Goal: Task Accomplishment & Management: Manage account settings

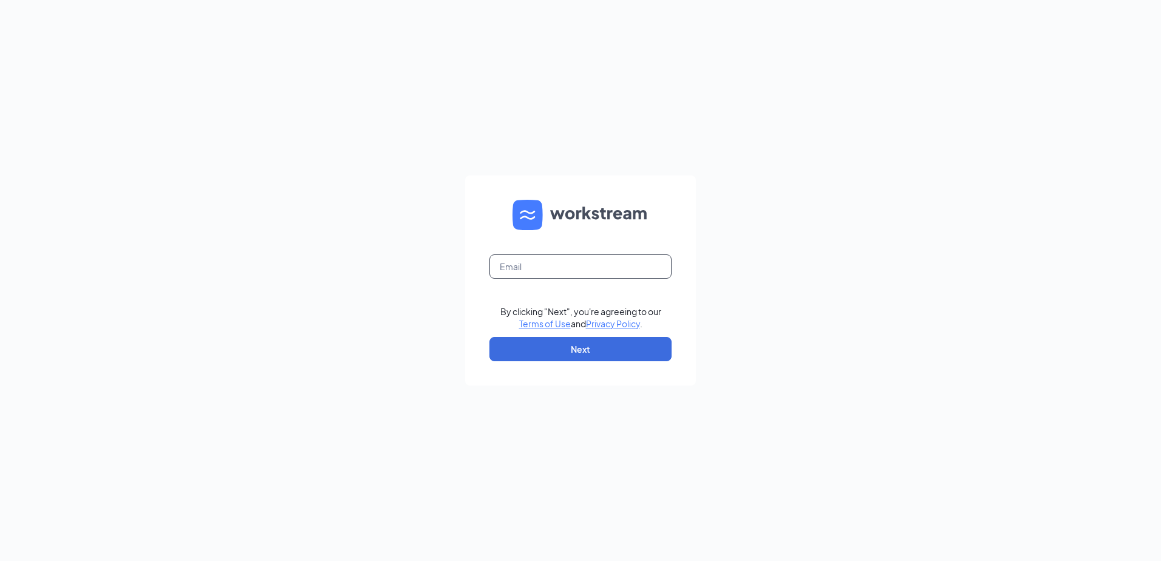
click at [552, 274] on input "text" at bounding box center [580, 266] width 182 height 24
type input "maritza@jorgeswaco.com"
click at [553, 342] on button "Next" at bounding box center [580, 349] width 182 height 24
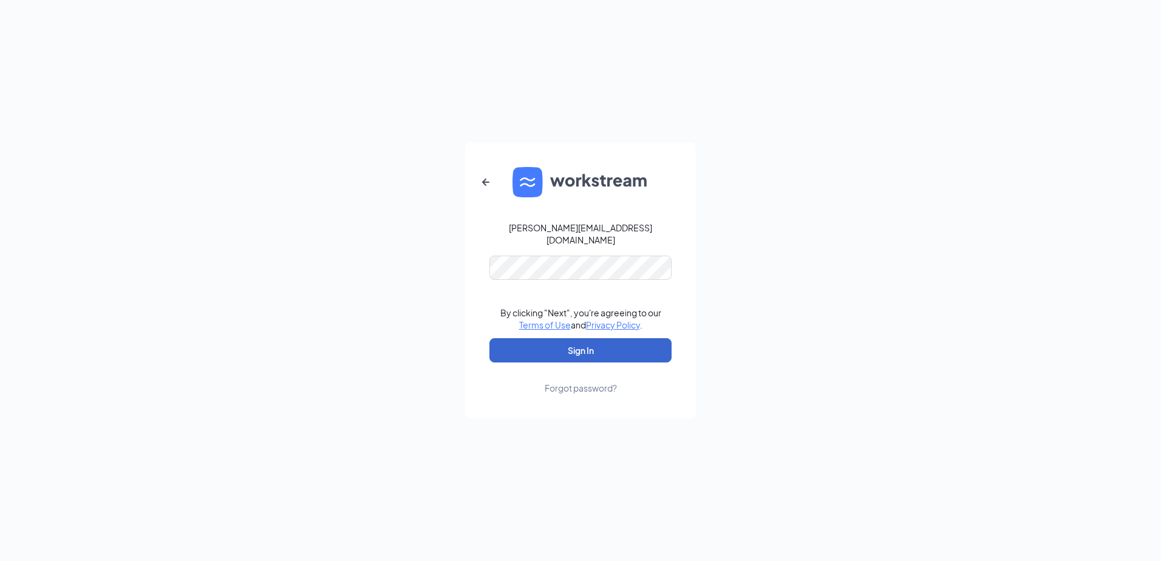
click at [551, 338] on button "Sign In" at bounding box center [580, 350] width 182 height 24
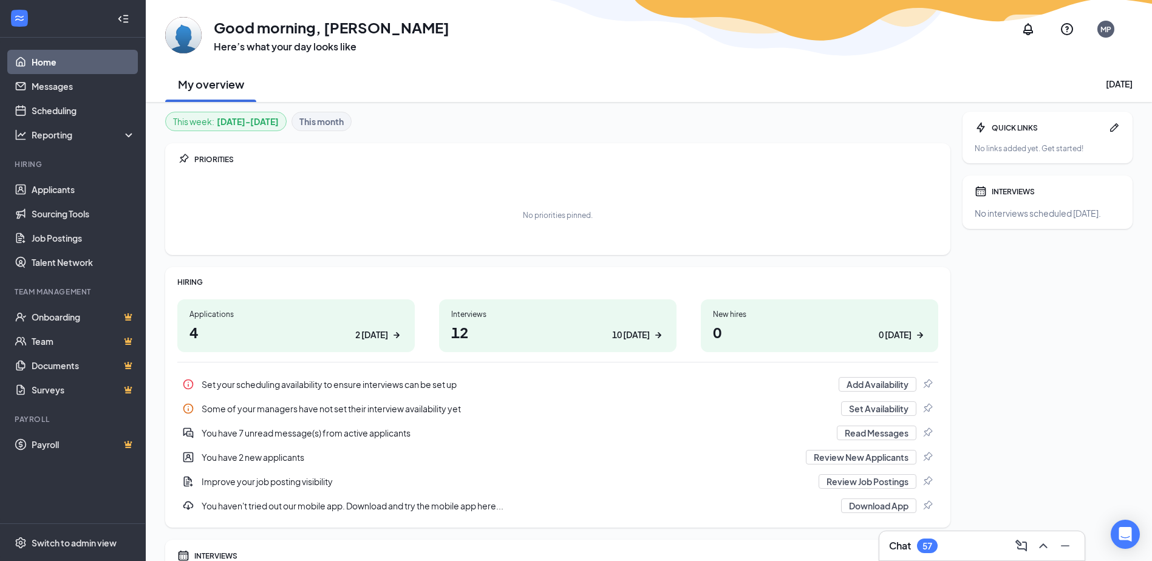
click at [589, 331] on h1 "12 10 [DATE]" at bounding box center [557, 332] width 213 height 21
drag, startPoint x: 82, startPoint y: 124, endPoint x: 83, endPoint y: 117, distance: 7.9
click at [83, 117] on ul "Home Messages Scheduling Reporting Hiring Applicants Sourcing Tools Job Posting…" at bounding box center [72, 281] width 145 height 486
click at [83, 114] on link "Scheduling" at bounding box center [84, 110] width 104 height 24
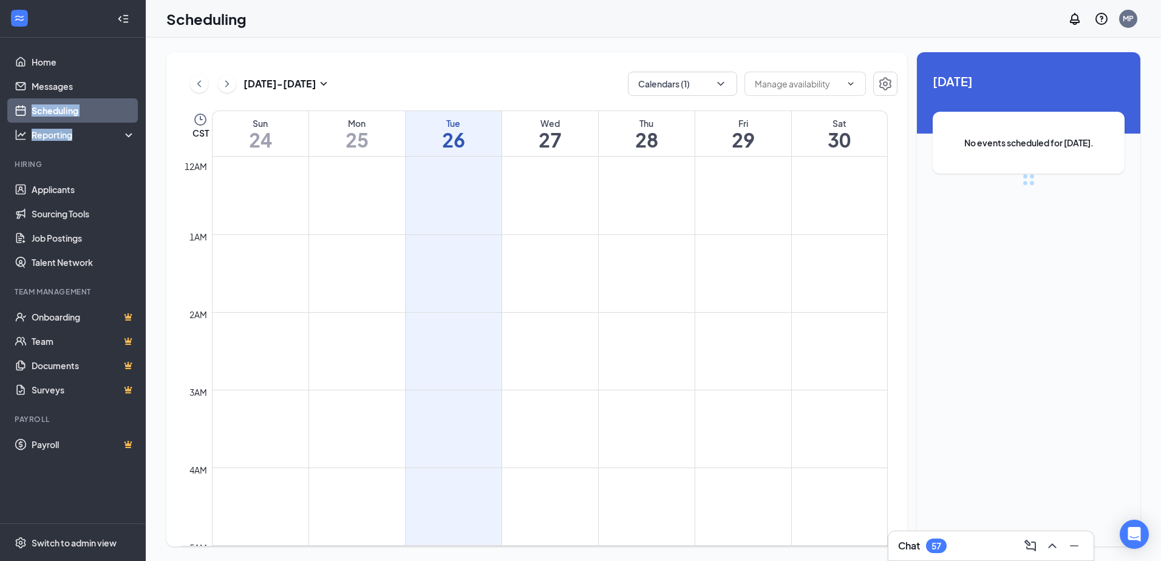
scroll to position [597, 0]
click at [325, 111] on div "Mon 25" at bounding box center [357, 133] width 96 height 45
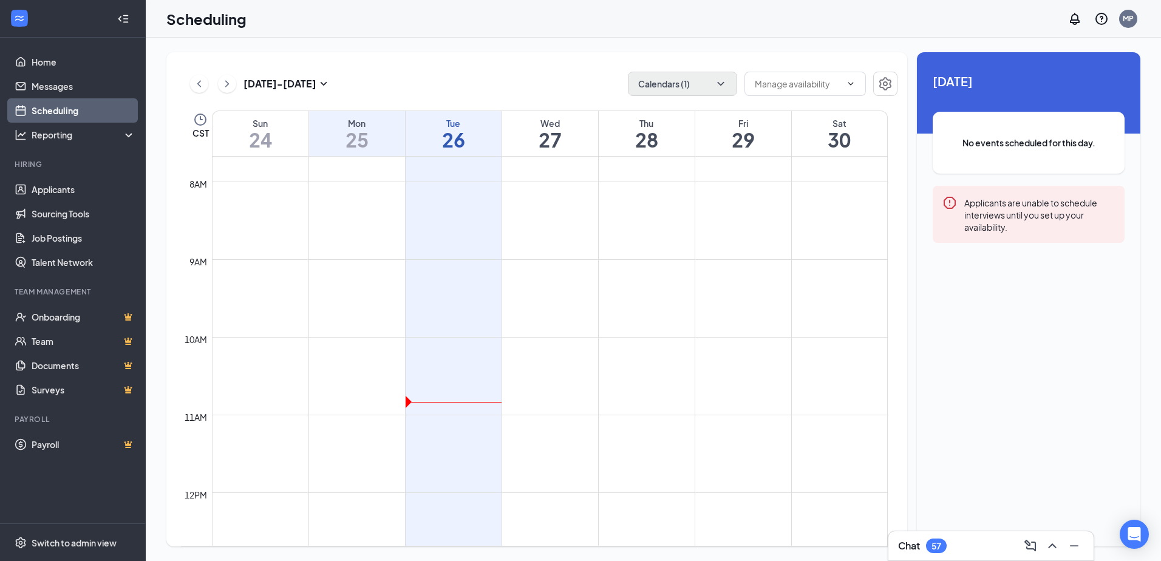
click at [690, 98] on div "[DATE] - [DATE] Calendars (1) CST Sun 24 Mon 25 Tue 26 Wed 27 Thu 28 Fri 29 Sat…" at bounding box center [536, 299] width 741 height 494
click at [691, 92] on button "Calendars (1)" at bounding box center [682, 84] width 109 height 24
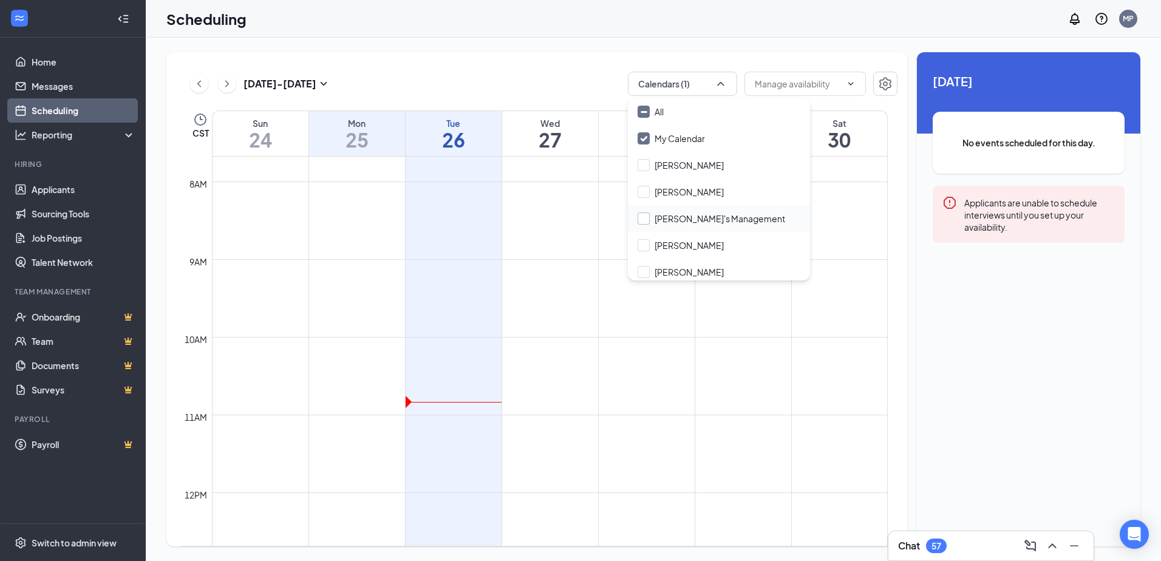
click at [685, 219] on input "[PERSON_NAME]'s Management" at bounding box center [711, 218] width 148 height 12
checkbox input "true"
click at [500, 47] on div "[DATE] - [DATE] Calendars (2) CST Sun 24 Mon 25 Tue 26 Wed 27 Thu 28 Fri 29 Sat…" at bounding box center [653, 299] width 1015 height 523
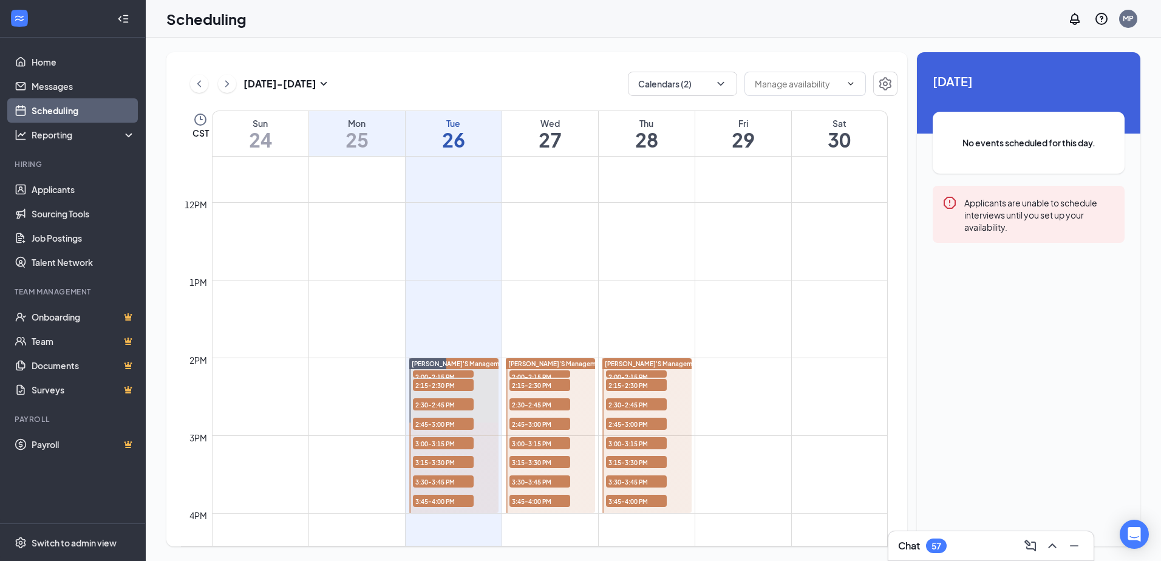
scroll to position [900, 0]
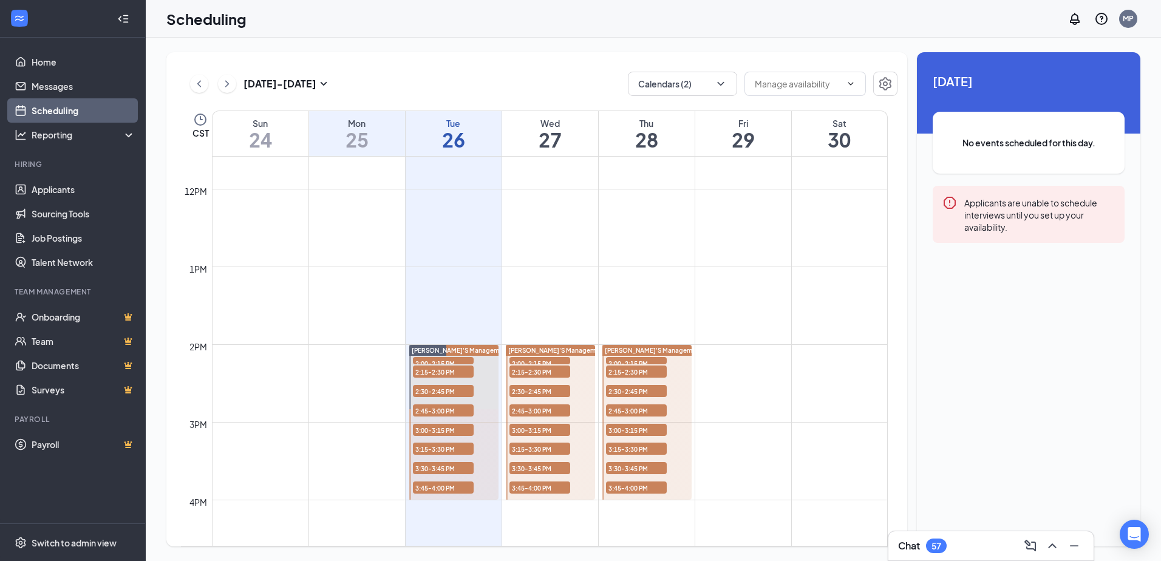
drag, startPoint x: 476, startPoint y: 66, endPoint x: 508, endPoint y: 287, distance: 223.3
click at [477, 67] on div "[DATE] - [DATE] Calendars (2) CST Sun 24 Mon 25 Tue 26 Wed 27 Thu 28 Fri 29 Sat…" at bounding box center [536, 299] width 741 height 494
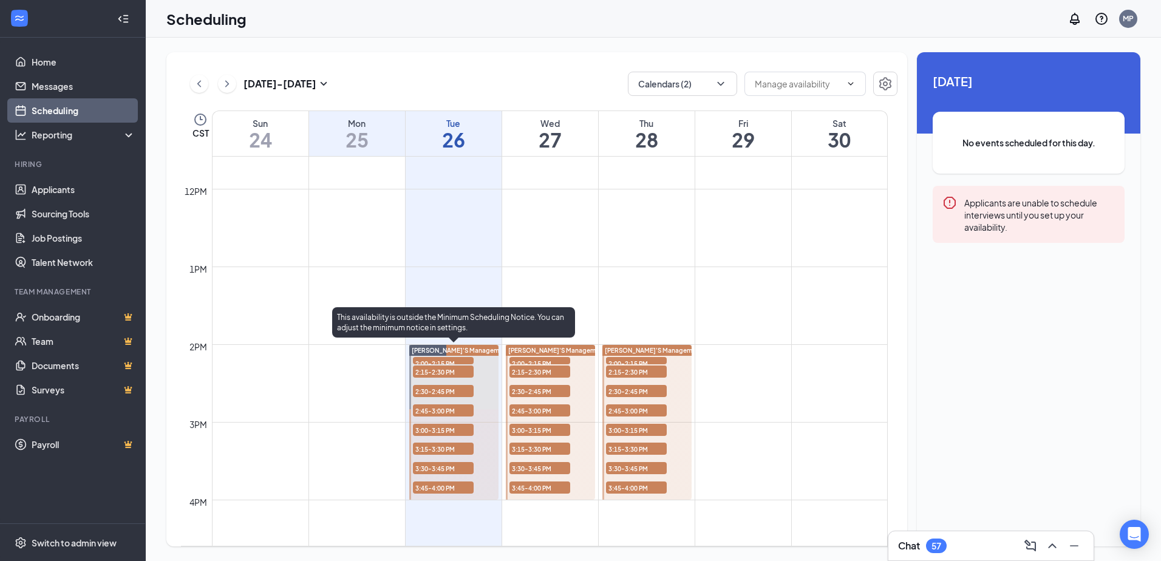
click at [446, 367] on span "2:15-2:30 PM" at bounding box center [443, 371] width 61 height 12
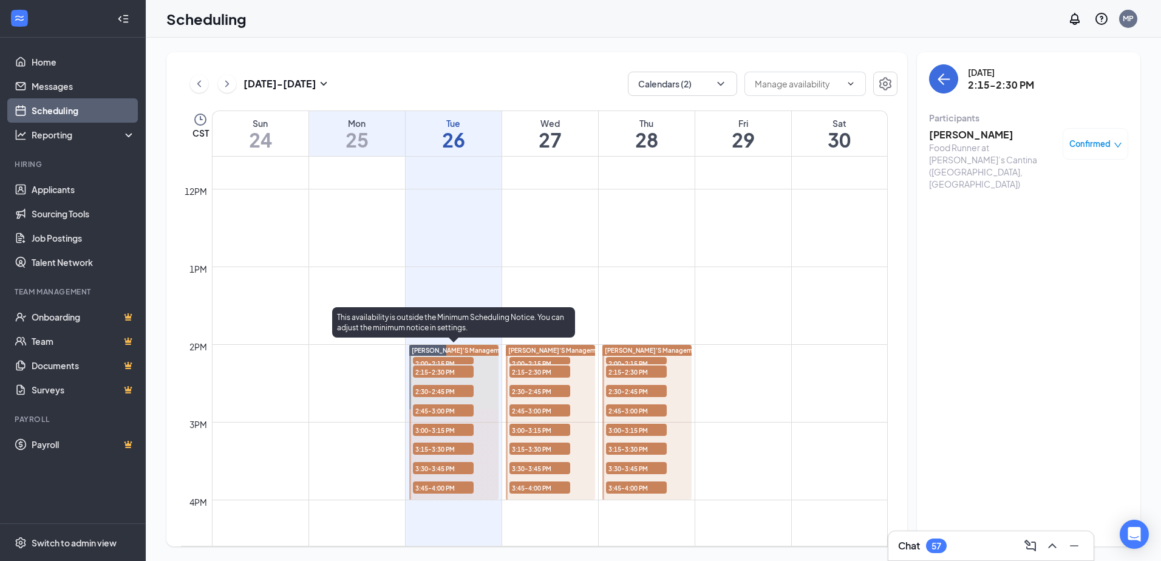
click at [455, 362] on span "2:00-2:15 PM" at bounding box center [443, 363] width 61 height 12
click at [457, 359] on span "2:00-2:15 PM" at bounding box center [443, 363] width 61 height 12
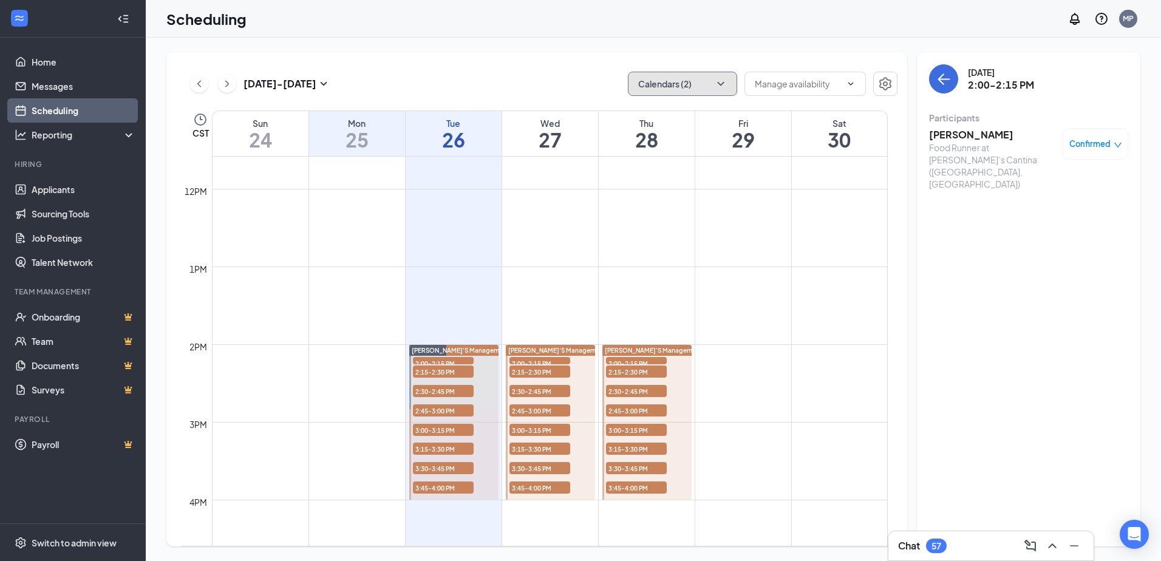
click at [697, 83] on button "Calendars (2)" at bounding box center [682, 84] width 109 height 24
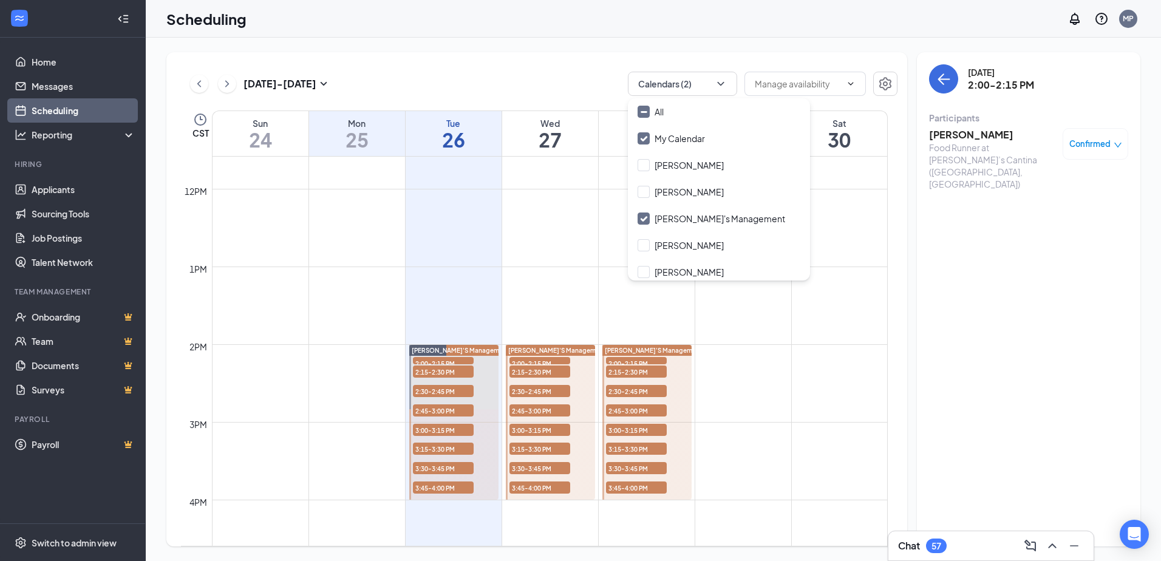
click at [920, 80] on div "[DATE] 2:00-2:15 PM Participants [PERSON_NAME] Food Runner at [PERSON_NAME]’s C…" at bounding box center [1028, 299] width 223 height 494
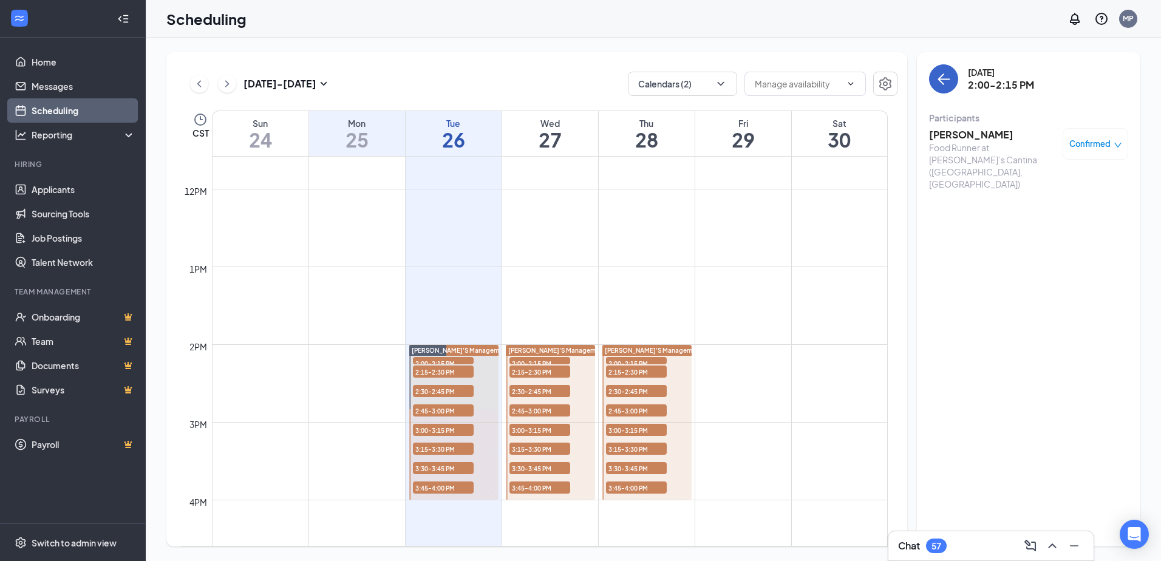
click at [935, 80] on button "back-button" at bounding box center [943, 78] width 29 height 29
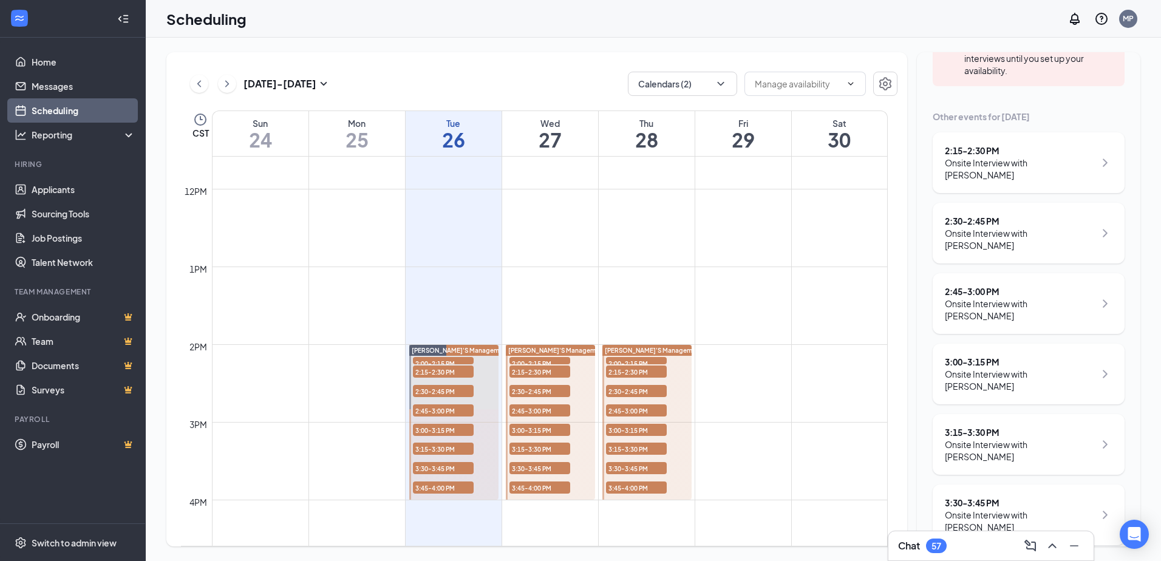
scroll to position [243, 0]
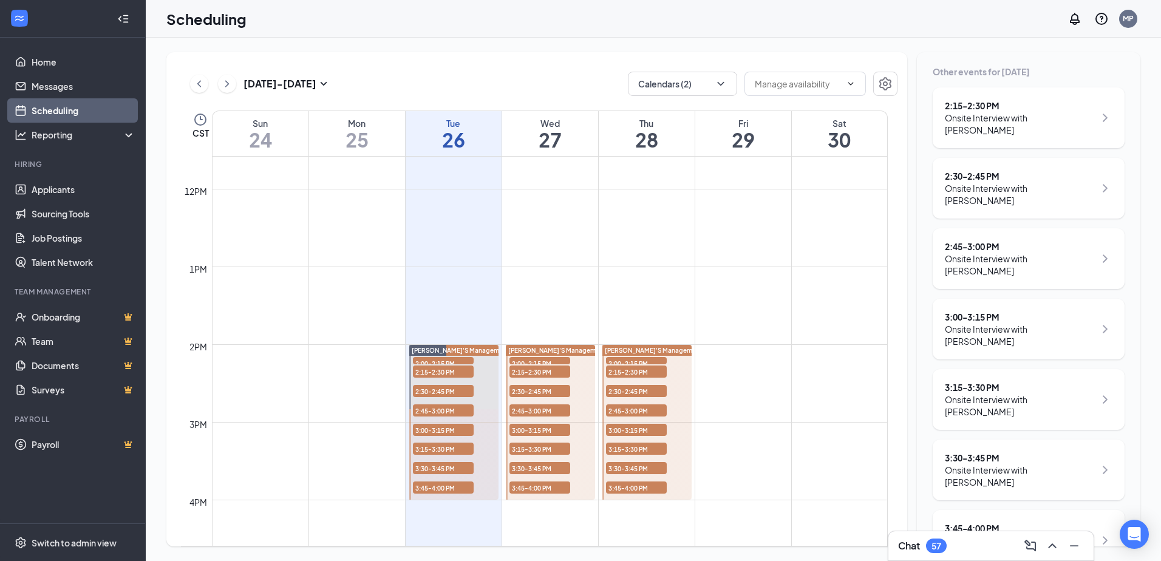
drag, startPoint x: 1068, startPoint y: 126, endPoint x: 1068, endPoint y: 112, distance: 13.4
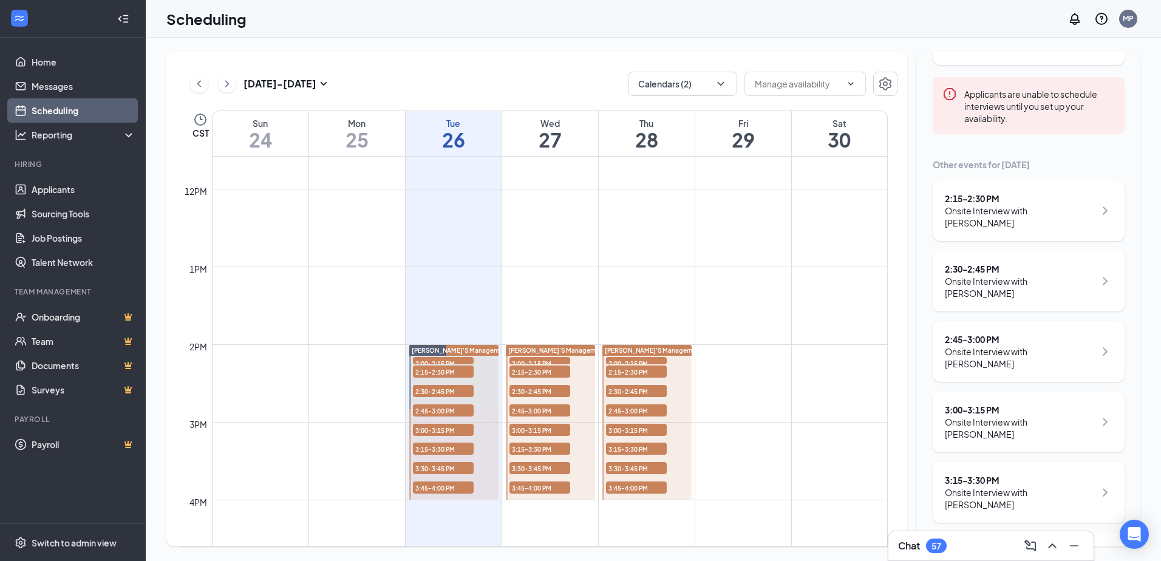
scroll to position [121, 0]
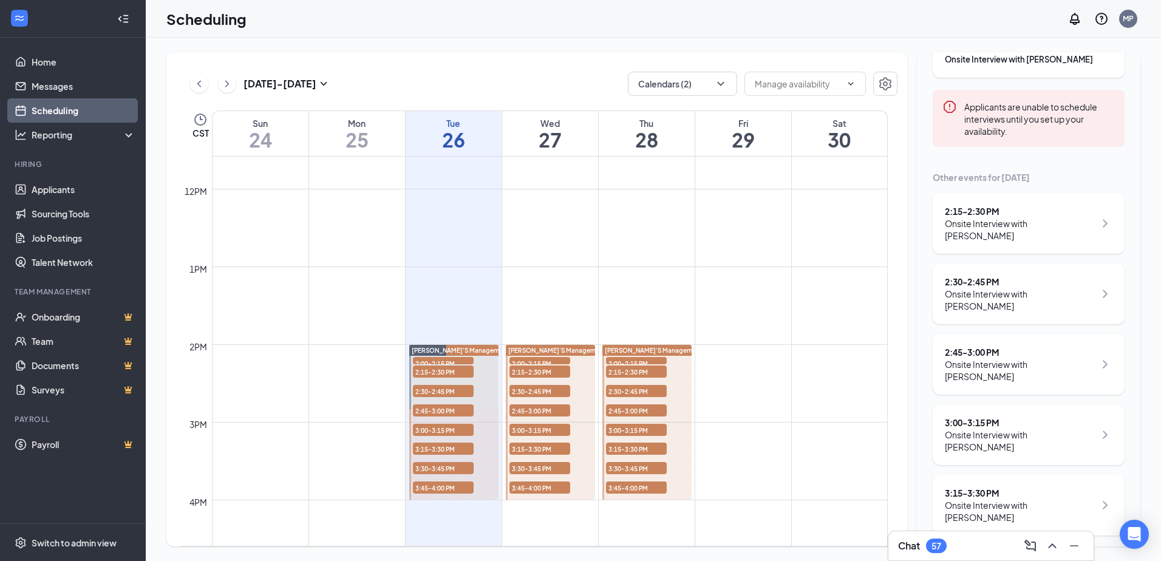
drag, startPoint x: 1068, startPoint y: 112, endPoint x: 939, endPoint y: 92, distance: 131.5
click at [948, 71] on div "Your next interview 2:00 - 2:15 PM Onsite Interview with [PERSON_NAME]" at bounding box center [1028, 33] width 192 height 87
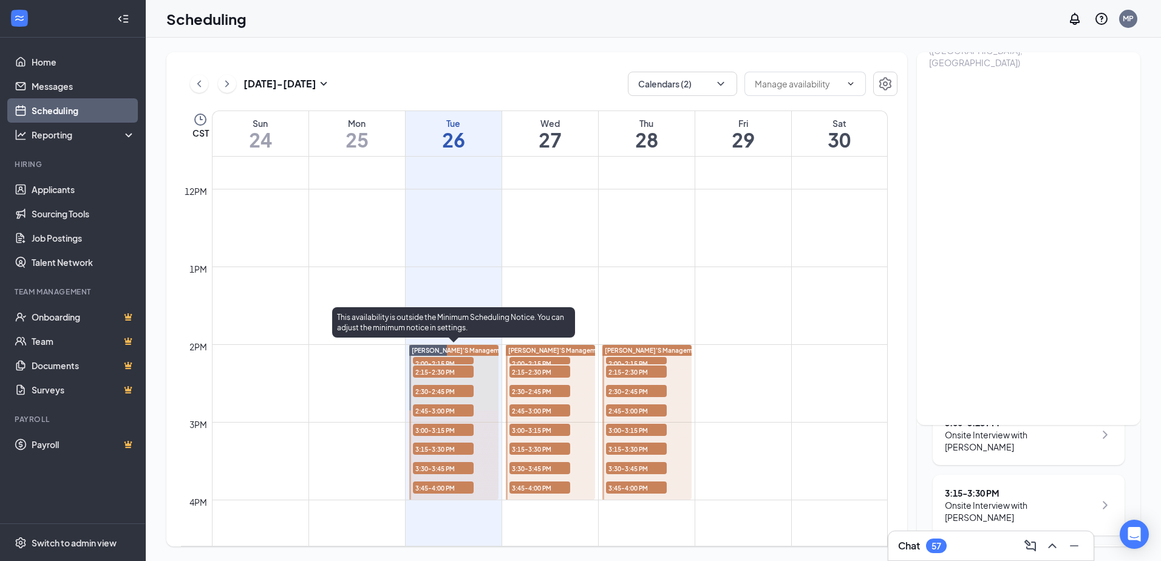
click at [422, 362] on span "2:00-2:15 PM" at bounding box center [443, 363] width 61 height 12
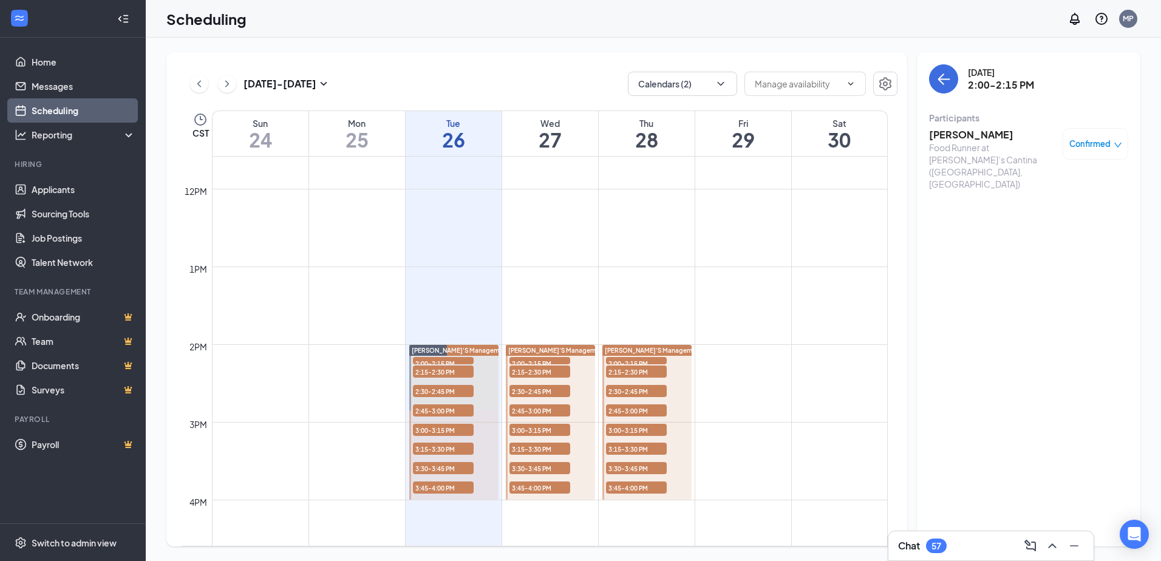
click at [1051, 150] on div "Food Runner at [PERSON_NAME]’s Cantina ([GEOGRAPHIC_DATA], [GEOGRAPHIC_DATA])" at bounding box center [992, 165] width 127 height 49
click at [972, 137] on h3 "[PERSON_NAME]" at bounding box center [992, 134] width 127 height 13
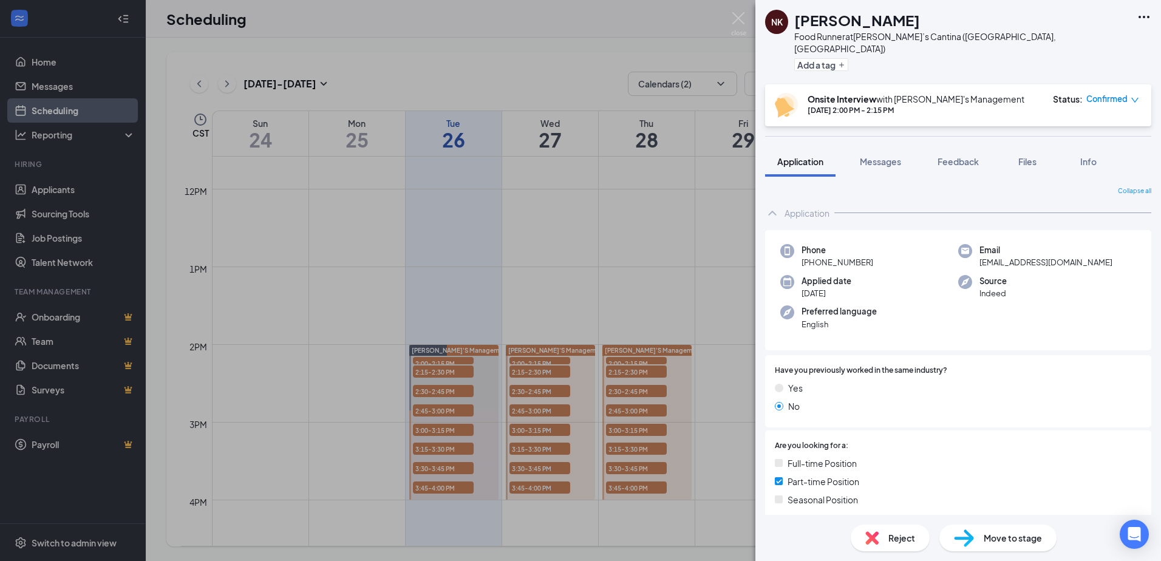
click at [745, 14] on img at bounding box center [738, 24] width 15 height 24
